Goal: Information Seeking & Learning: Learn about a topic

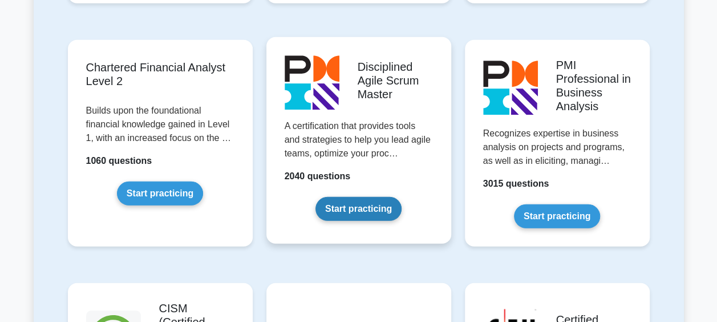
scroll to position [1482, 0]
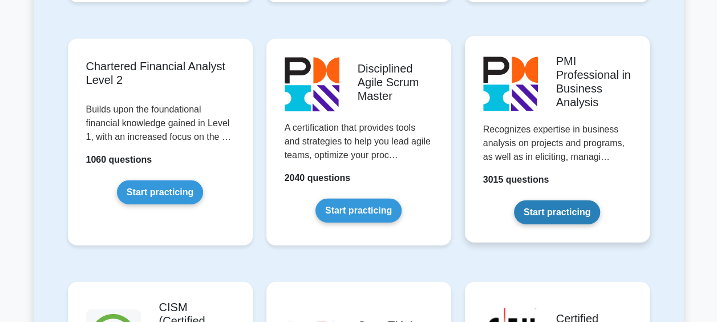
click at [569, 200] on link "Start practicing" at bounding box center [557, 212] width 86 height 24
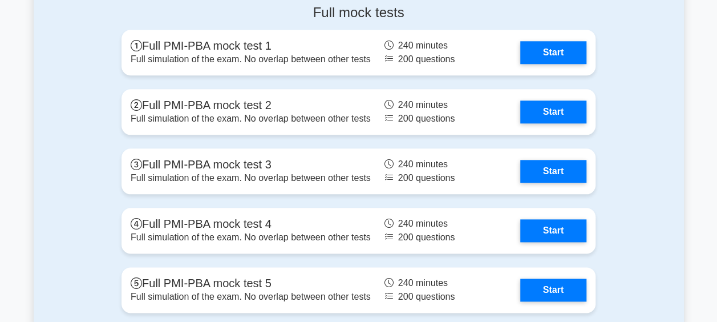
scroll to position [2679, 0]
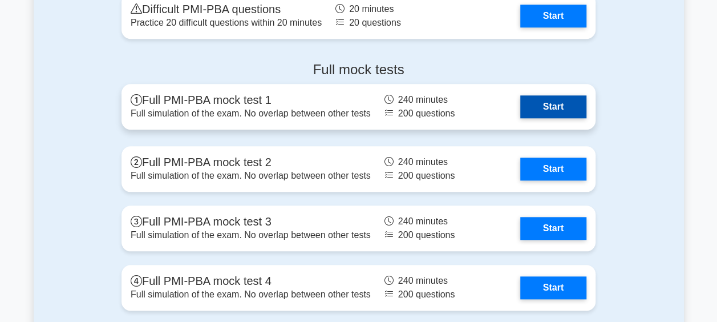
click at [545, 102] on link "Start" at bounding box center [553, 106] width 66 height 23
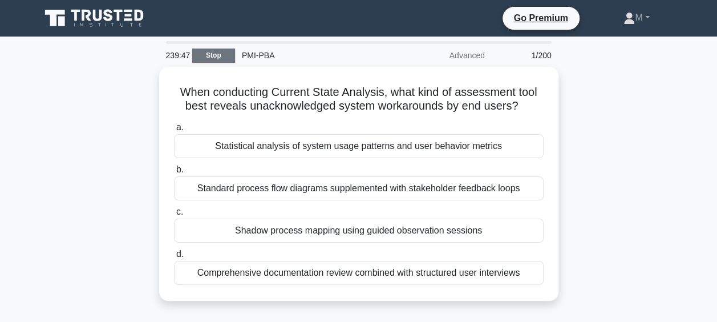
click at [204, 50] on link "Stop" at bounding box center [213, 55] width 43 height 14
